Goal: Information Seeking & Learning: Learn about a topic

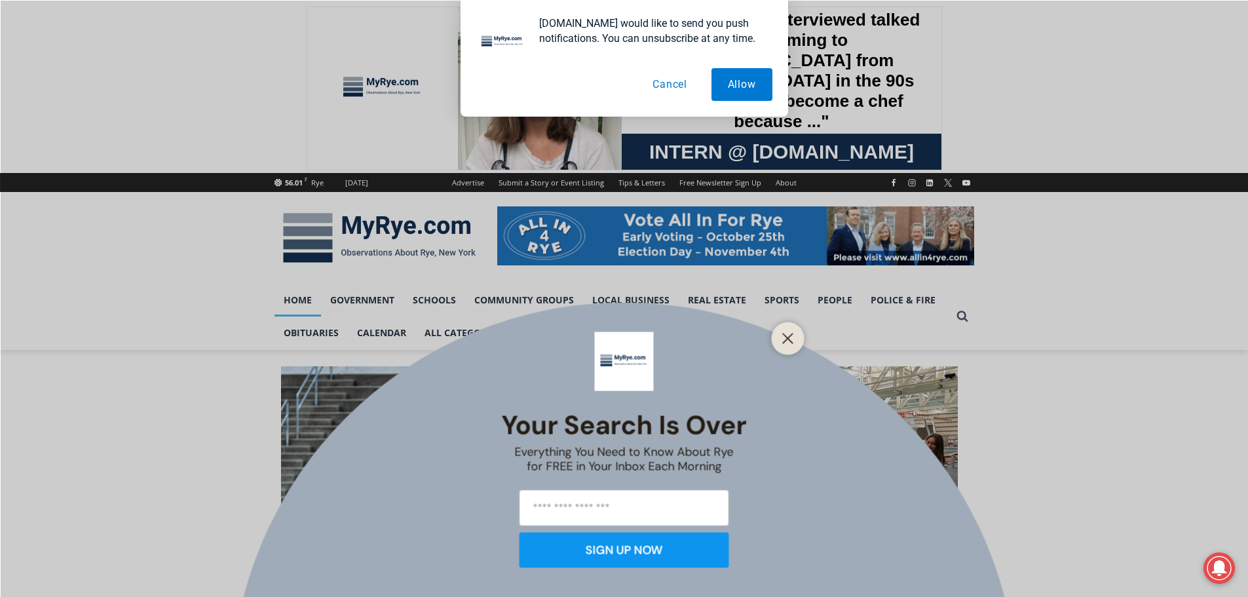
click at [668, 88] on button "Cancel" at bounding box center [669, 84] width 67 height 33
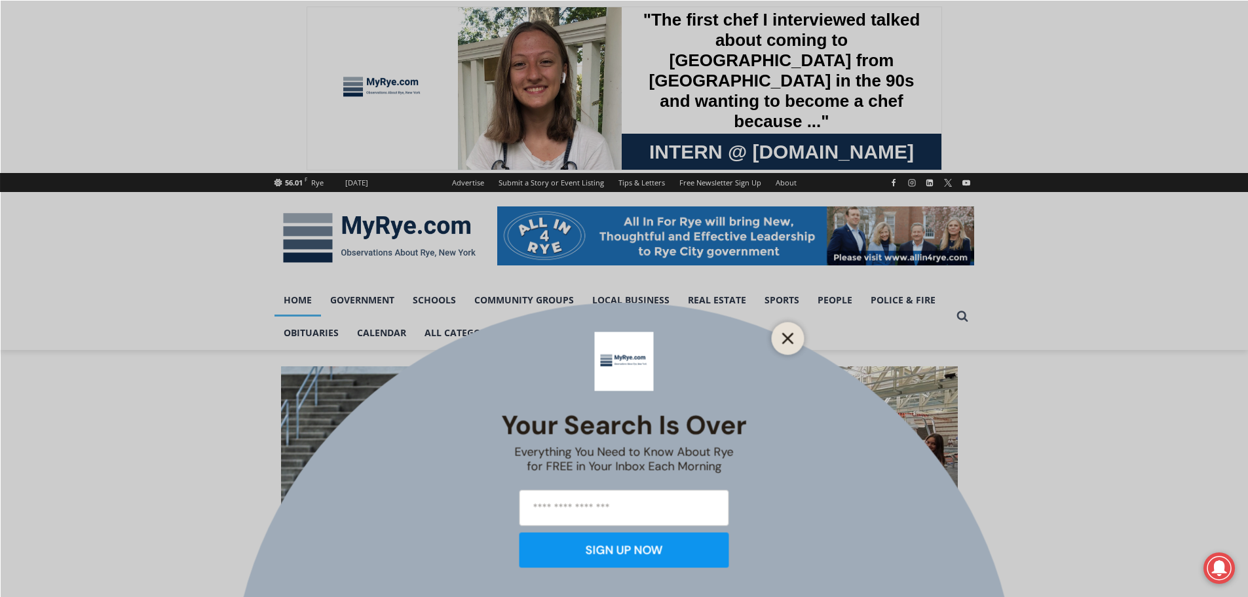
click at [785, 335] on line "Close" at bounding box center [787, 337] width 9 height 9
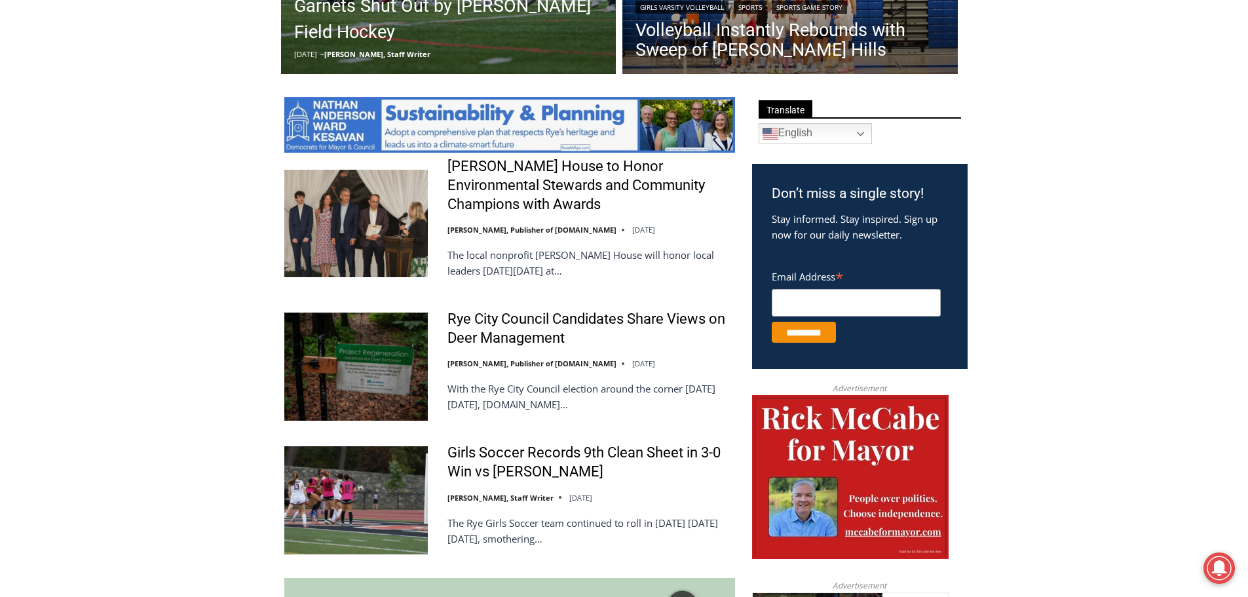
scroll to position [681, 0]
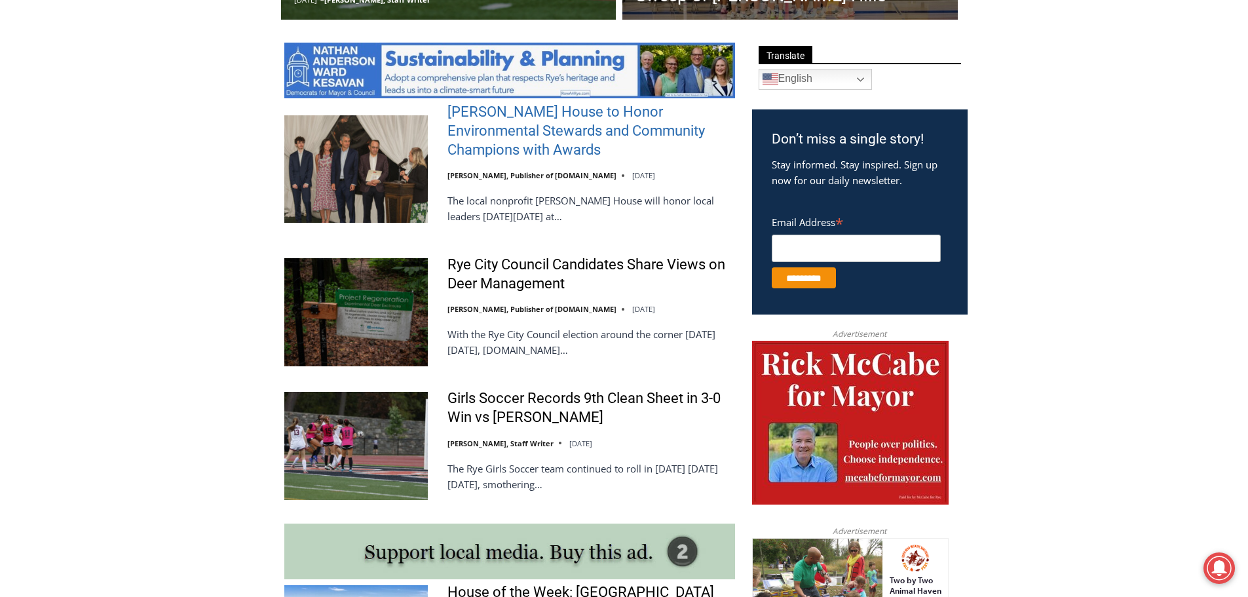
click at [476, 117] on link "[PERSON_NAME] House to Honor Environmental Stewards and Community Champions wit…" at bounding box center [590, 131] width 287 height 56
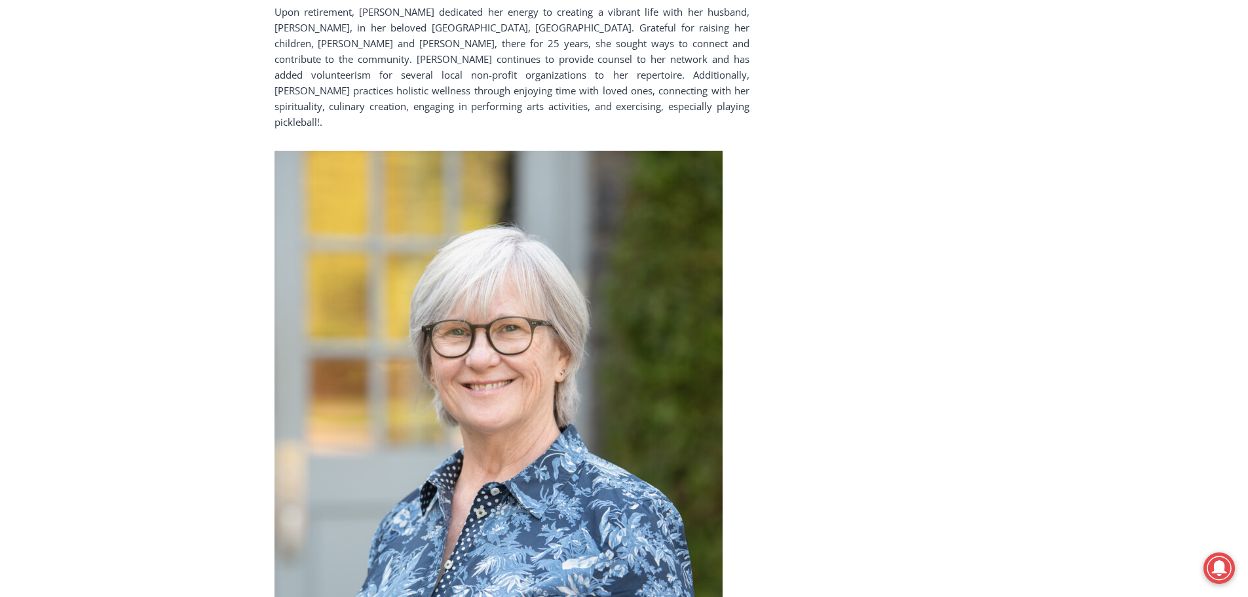
scroll to position [5448, 0]
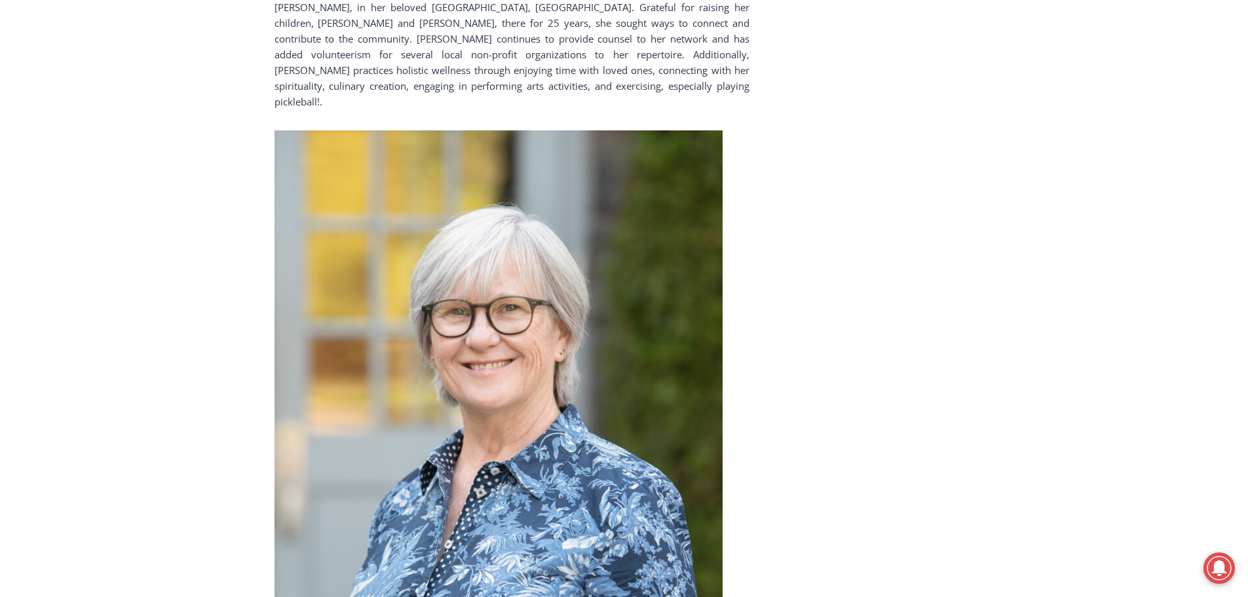
drag, startPoint x: 1244, startPoint y: 384, endPoint x: 1236, endPoint y: 429, distance: 45.9
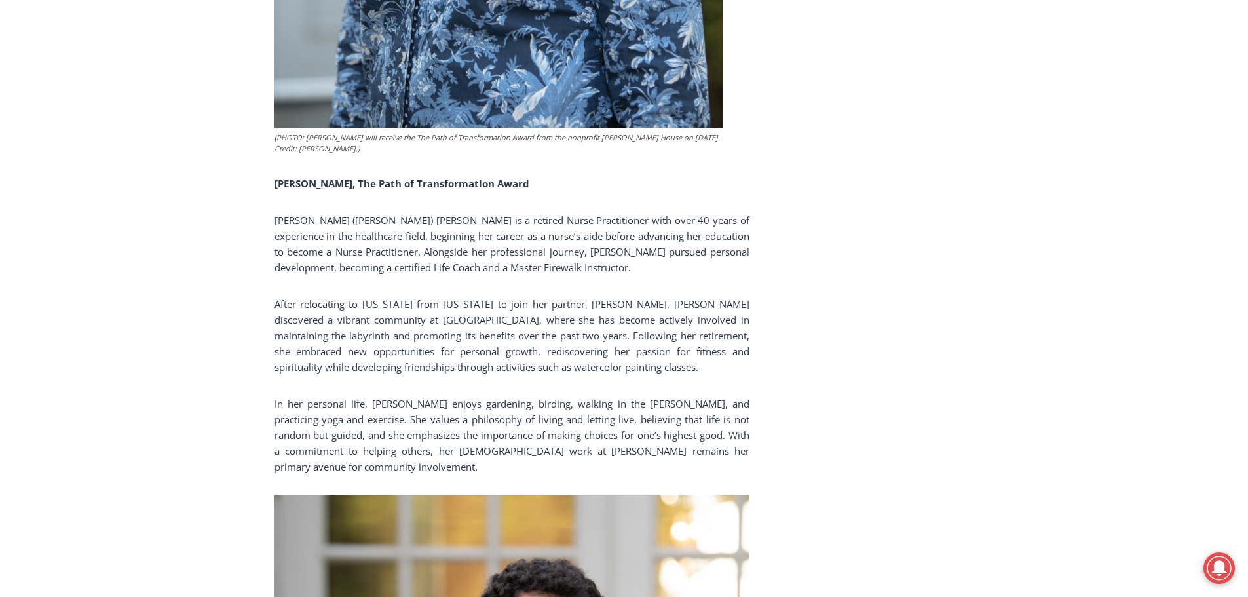
scroll to position [6162, 0]
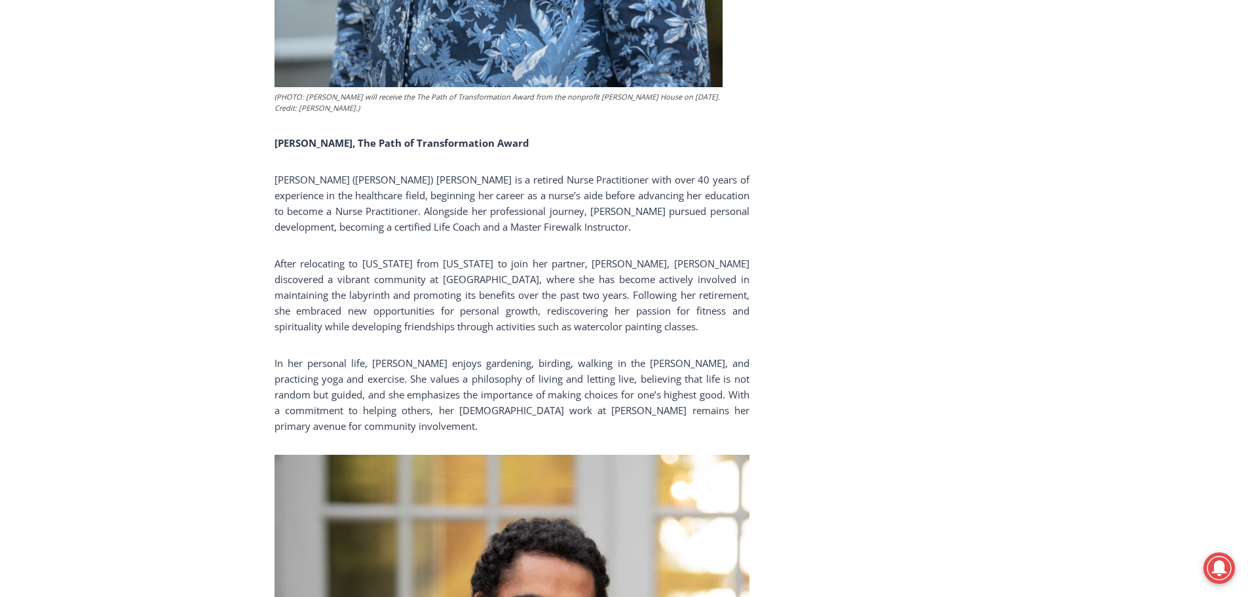
drag, startPoint x: 1253, startPoint y: 215, endPoint x: 1257, endPoint y: 339, distance: 124.5
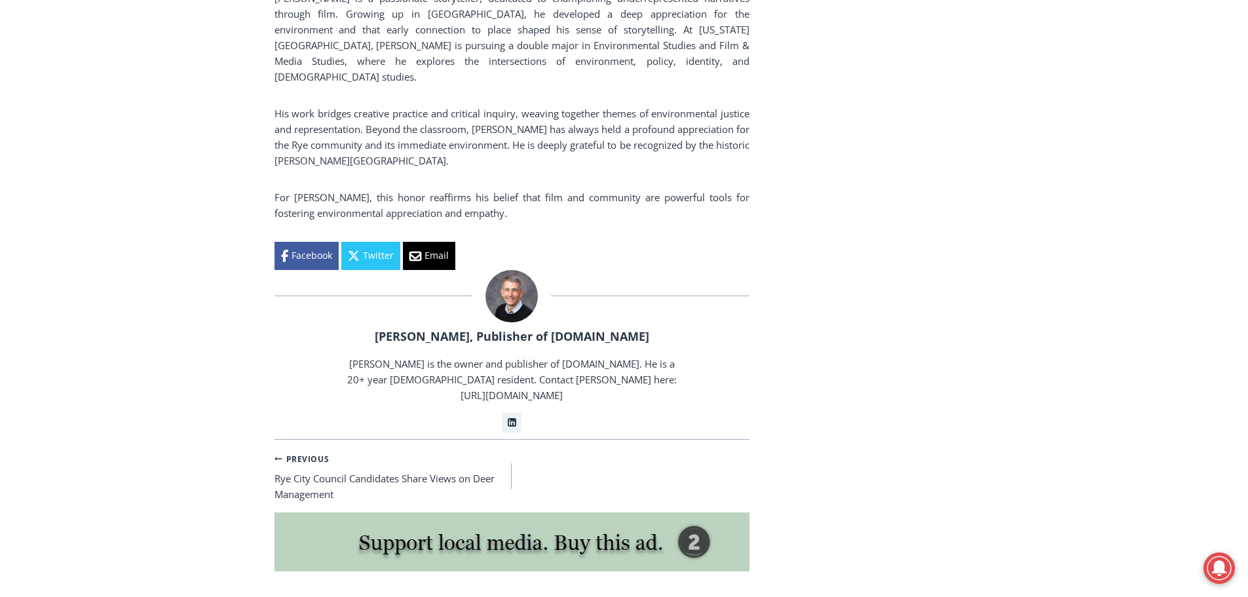
scroll to position [5560, 0]
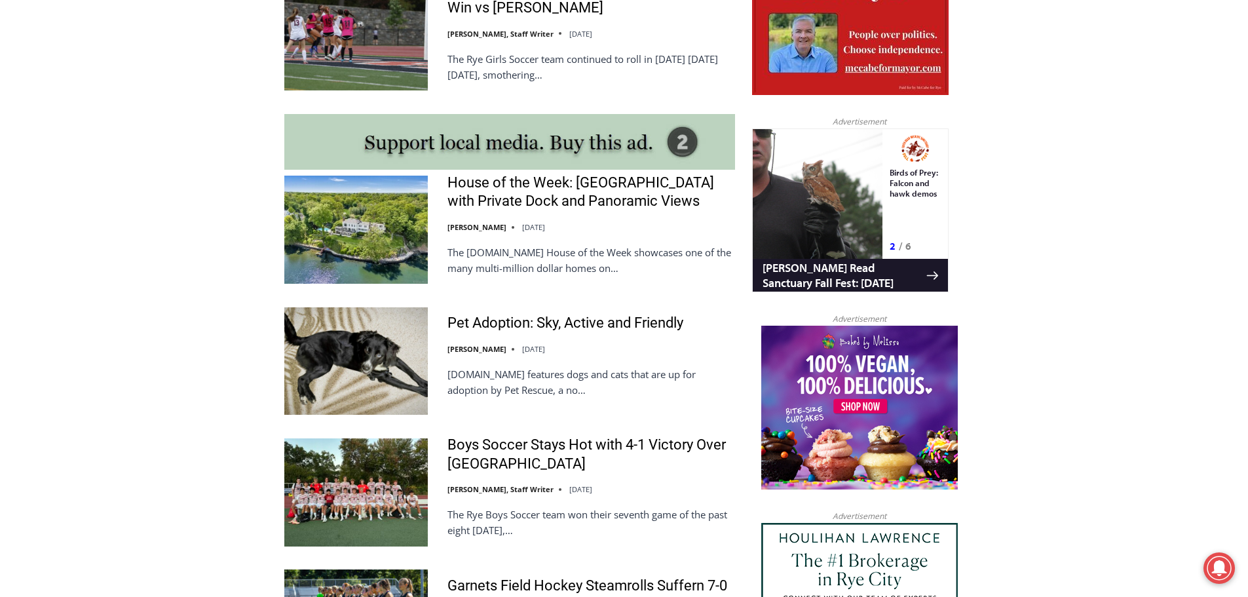
scroll to position [1204, 0]
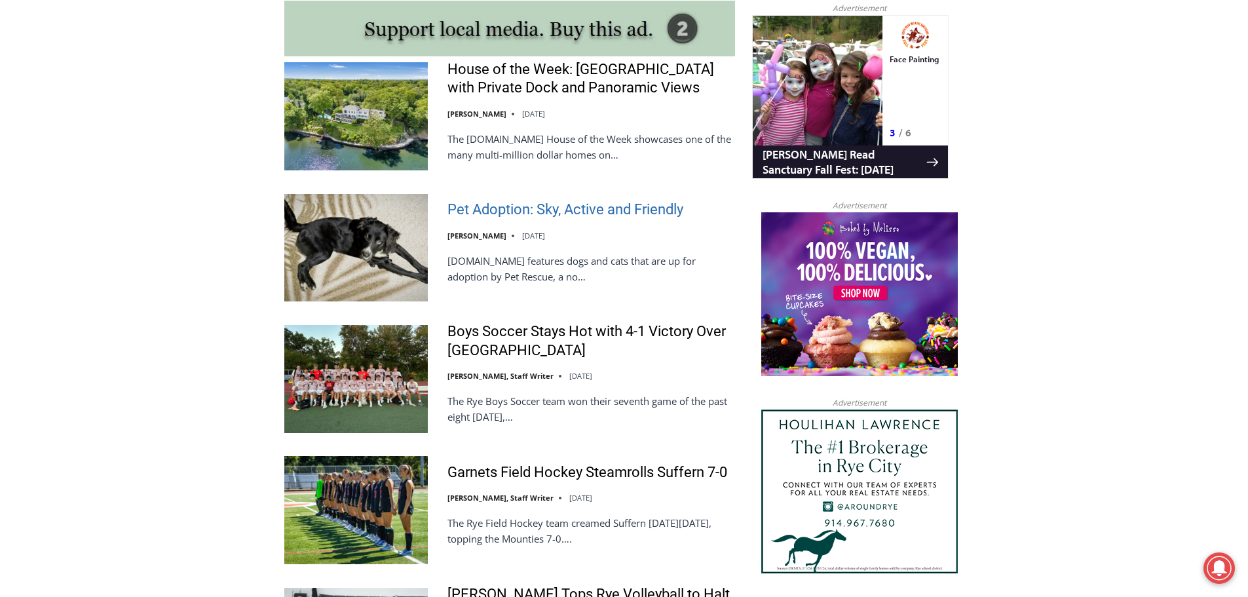
click at [552, 219] on link "Pet Adoption: Sky, Active and Friendly" at bounding box center [565, 209] width 236 height 19
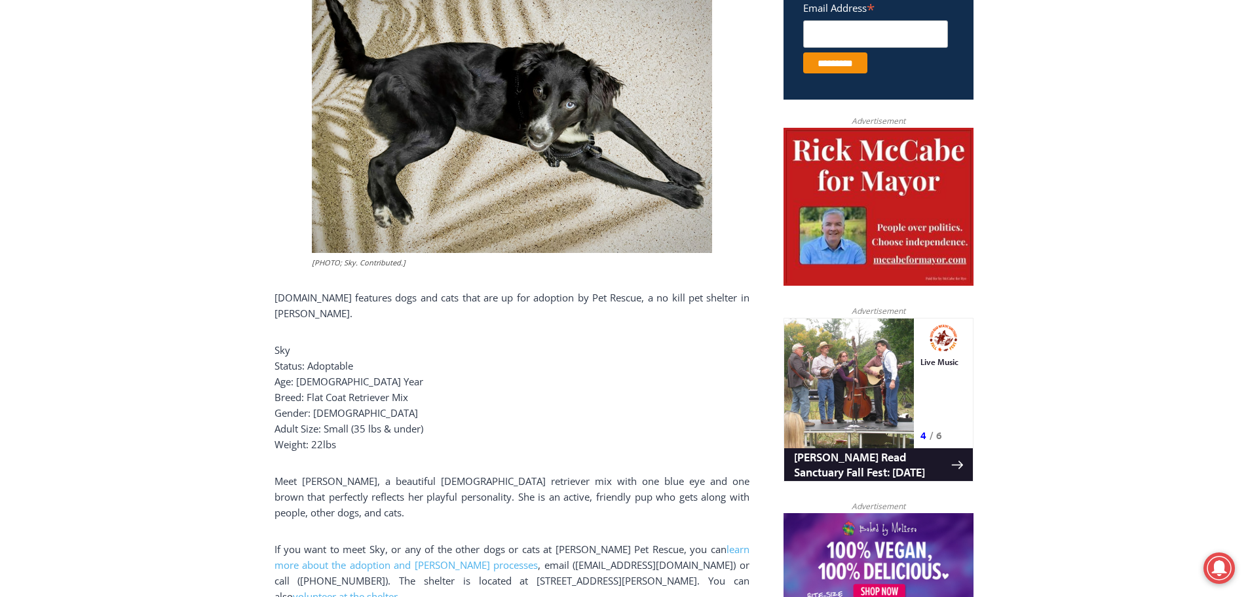
scroll to position [532, 0]
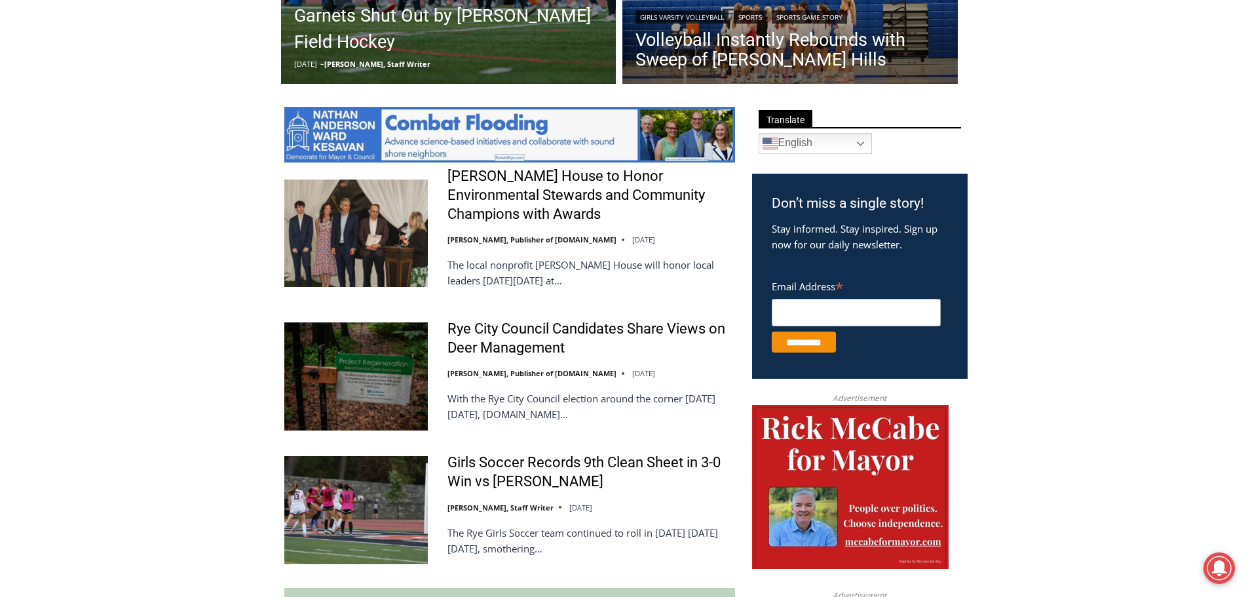
scroll to position [344, 0]
